Goal: Information Seeking & Learning: Learn about a topic

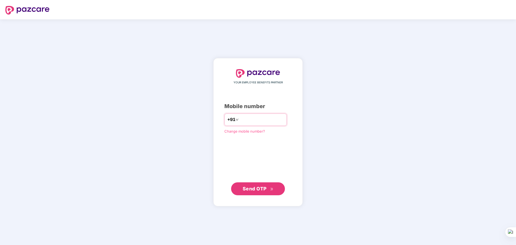
drag, startPoint x: 246, startPoint y: 117, endPoint x: 254, endPoint y: 116, distance: 8.4
click at [246, 117] on input "number" at bounding box center [262, 119] width 44 height 9
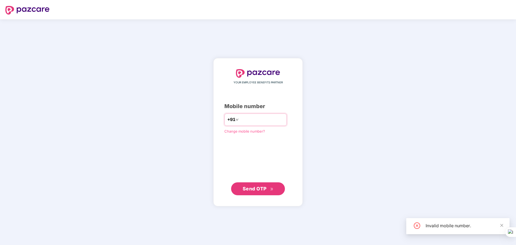
click at [240, 119] on input "*********" at bounding box center [262, 119] width 44 height 9
type input "**********"
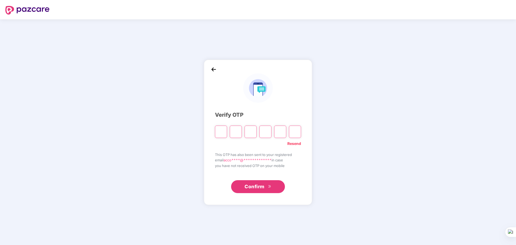
type input "*"
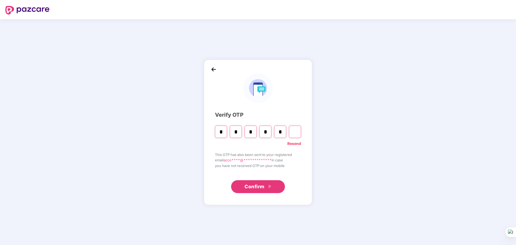
type input "*"
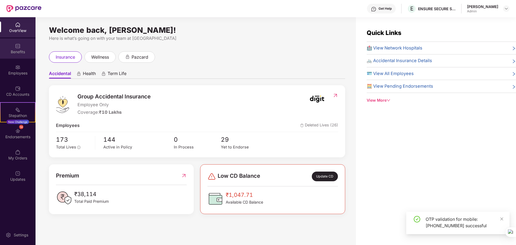
click at [23, 54] on div "Benefits" at bounding box center [17, 51] width 35 height 5
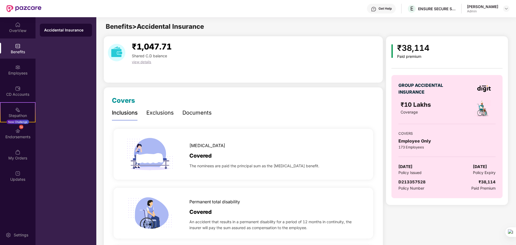
click at [165, 111] on div "Exclusions" at bounding box center [159, 113] width 27 height 8
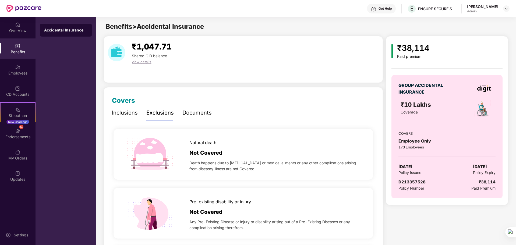
click at [179, 109] on div "Inclusions Exclusions Documents" at bounding box center [162, 112] width 100 height 15
click at [186, 111] on div "Documents" at bounding box center [196, 113] width 29 height 8
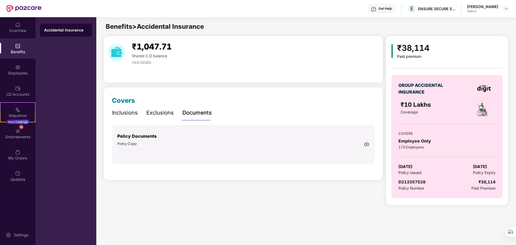
click at [130, 113] on div "Inclusions" at bounding box center [125, 113] width 26 height 8
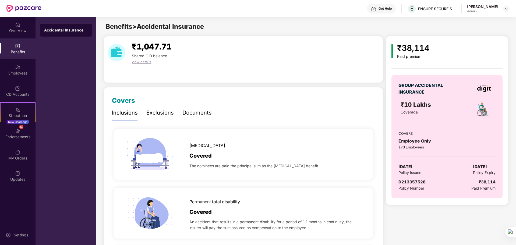
click at [164, 115] on div "Exclusions" at bounding box center [159, 113] width 27 height 8
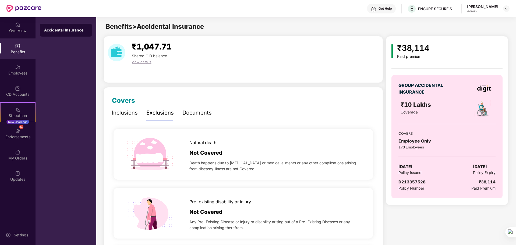
click at [199, 113] on div "Documents" at bounding box center [196, 113] width 29 height 8
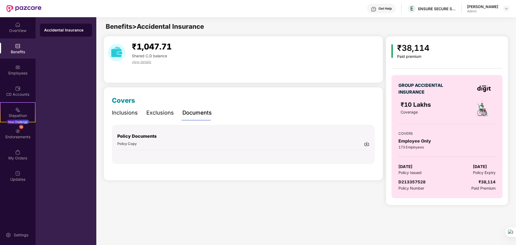
click at [113, 114] on div "Inclusions" at bounding box center [125, 113] width 26 height 8
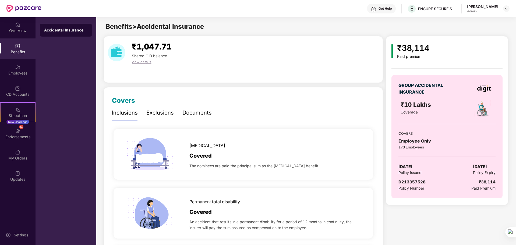
click at [198, 118] on div "Documents" at bounding box center [196, 112] width 29 height 15
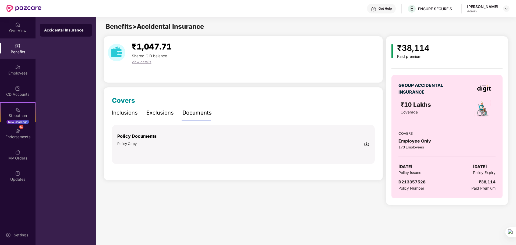
click at [363, 144] on div "Policy Copy" at bounding box center [243, 144] width 252 height 6
click at [128, 116] on div "Inclusions" at bounding box center [125, 113] width 26 height 8
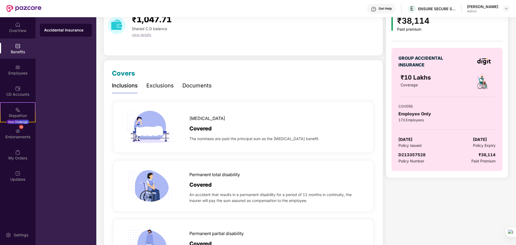
scroll to position [27, 0]
drag, startPoint x: 192, startPoint y: 142, endPoint x: 320, endPoint y: 140, distance: 128.2
click at [320, 140] on div "[MEDICAL_DATA] Covered The nominees are paid the principal sum as the [MEDICAL_…" at bounding box center [242, 127] width 259 height 51
click at [320, 140] on div "The nominees are paid the principal sum as the [MEDICAL_DATA] benefit." at bounding box center [275, 137] width 173 height 9
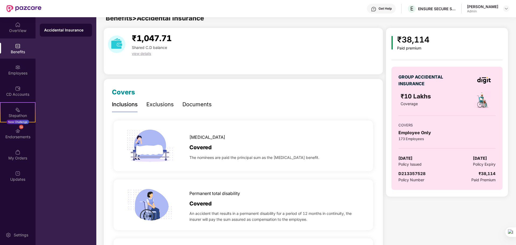
scroll to position [0, 0]
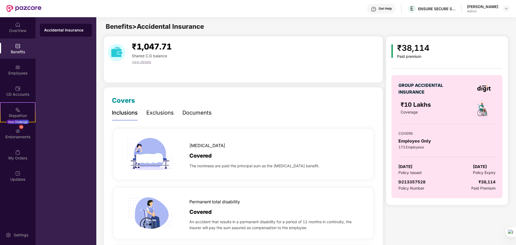
click at [22, 47] on div "Benefits" at bounding box center [17, 48] width 35 height 20
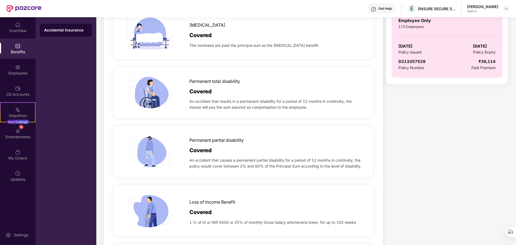
scroll to position [188, 0]
